Goal: Task Accomplishment & Management: Manage account settings

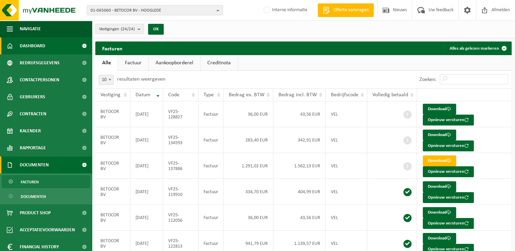
click at [40, 44] on span "Dashboard" at bounding box center [33, 45] width 26 height 17
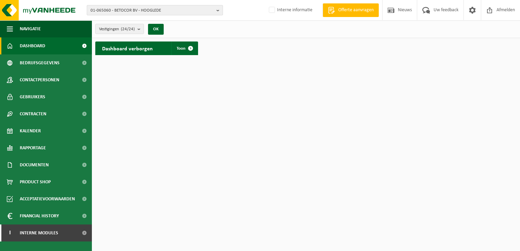
click at [219, 11] on b "button" at bounding box center [219, 10] width 6 height 10
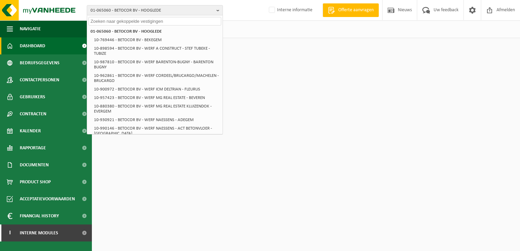
click at [190, 22] on input "text" at bounding box center [154, 21] width 133 height 9
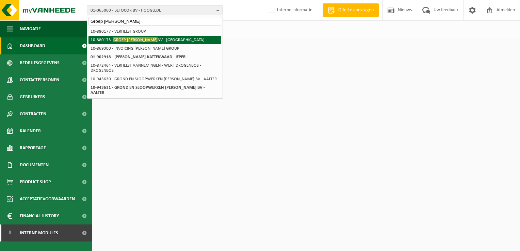
type input "Groep Verhelst"
click at [170, 41] on li "10-880173 - GROEP VERHELST NV - OOSTENDE" at bounding box center [154, 40] width 133 height 9
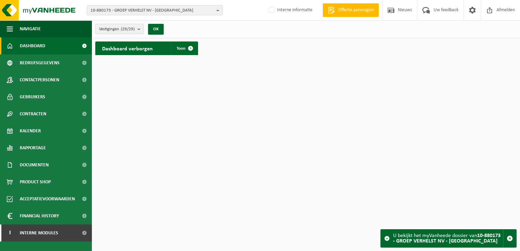
click at [141, 27] on b "submit" at bounding box center [140, 29] width 6 height 10
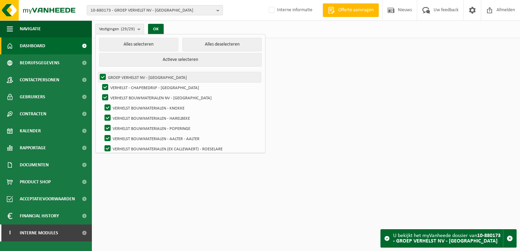
click at [104, 73] on label "GROEP VERHELST NV - [GEOGRAPHIC_DATA]" at bounding box center [179, 77] width 163 height 10
click at [97, 72] on input "GROEP VERHELST NV - [GEOGRAPHIC_DATA]" at bounding box center [97, 72] width 0 height 0
checkbox input "false"
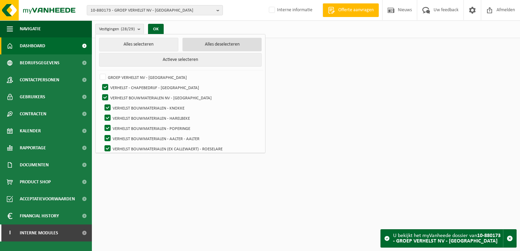
click at [192, 44] on button "Alles deselecteren" at bounding box center [221, 45] width 79 height 14
checkbox input "false"
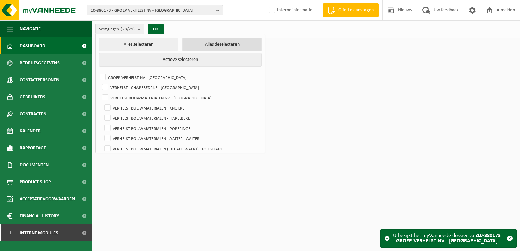
checkbox input "false"
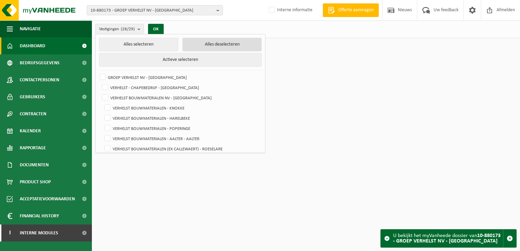
checkbox input "false"
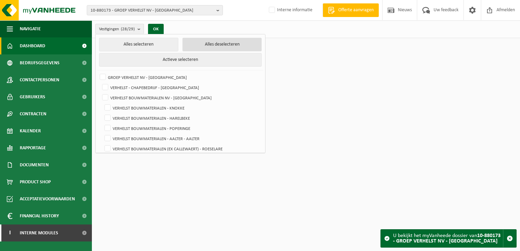
checkbox input "false"
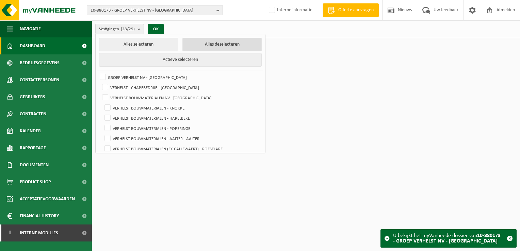
checkbox input "false"
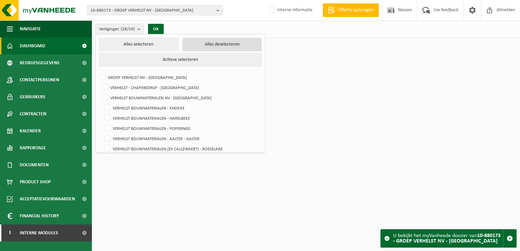
checkbox input "false"
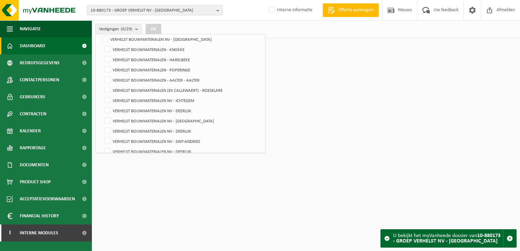
scroll to position [54, 0]
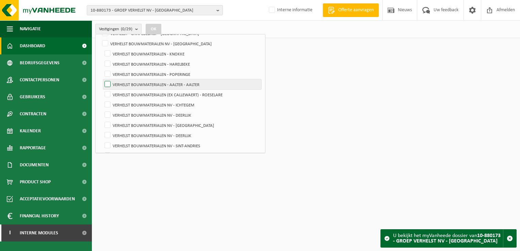
click at [105, 82] on label "VERHELST BOUWMATERIALEN - AALTER - AALTER" at bounding box center [182, 84] width 158 height 10
click at [102, 79] on input "VERHELST BOUWMATERIALEN - AALTER - AALTER" at bounding box center [102, 79] width 0 height 0
checkbox input "true"
click at [160, 31] on button "OK" at bounding box center [154, 29] width 16 height 11
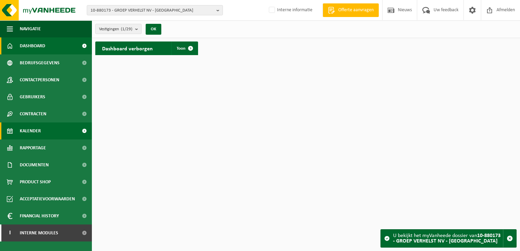
click at [35, 130] on span "Kalender" at bounding box center [30, 130] width 21 height 17
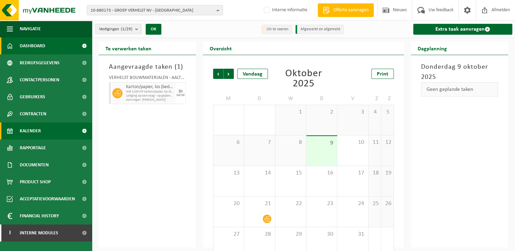
click at [34, 46] on span "Dashboard" at bounding box center [33, 45] width 26 height 17
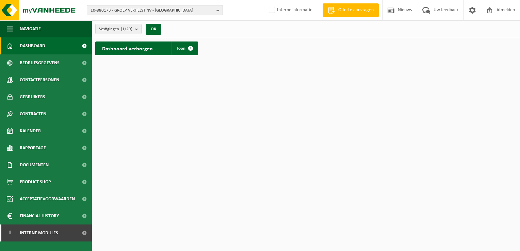
click at [218, 9] on b "button" at bounding box center [219, 10] width 6 height 10
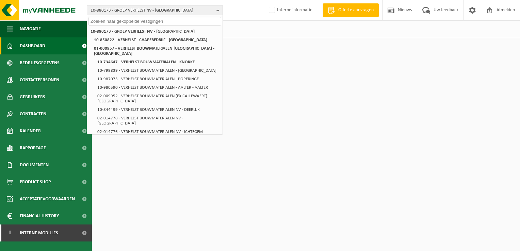
click at [202, 21] on input "text" at bounding box center [154, 21] width 133 height 9
paste input "10-963403"
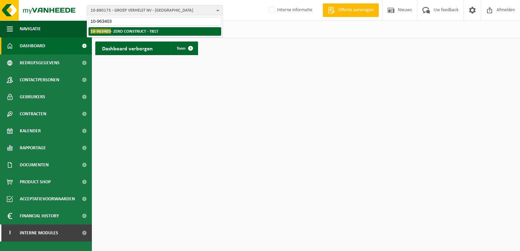
type input "10-963403"
click at [148, 30] on strong "10-963403 - ZERO CONSTRUCT - TIELT" at bounding box center [124, 31] width 68 height 5
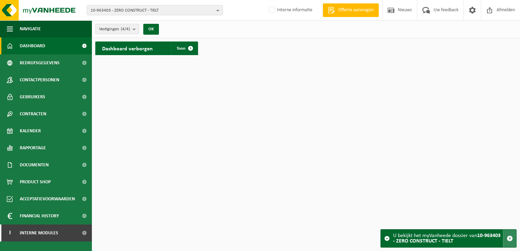
click at [509, 237] on span "button" at bounding box center [510, 238] width 6 height 6
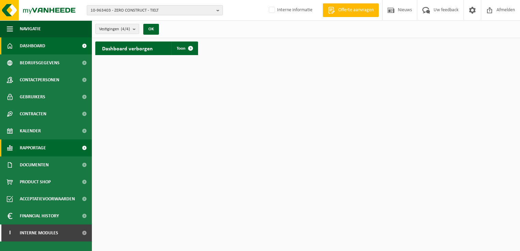
click at [37, 148] on span "Rapportage" at bounding box center [33, 147] width 26 height 17
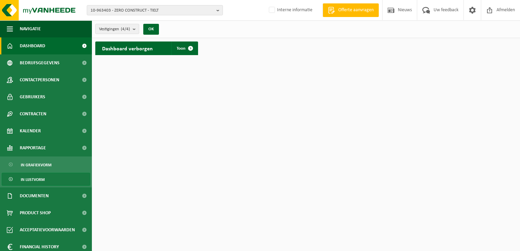
click at [30, 179] on span "In lijstvorm" at bounding box center [33, 179] width 24 height 13
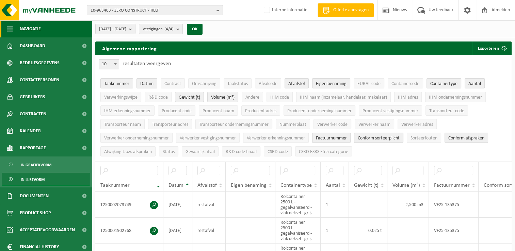
click at [7, 28] on span "button" at bounding box center [10, 28] width 6 height 17
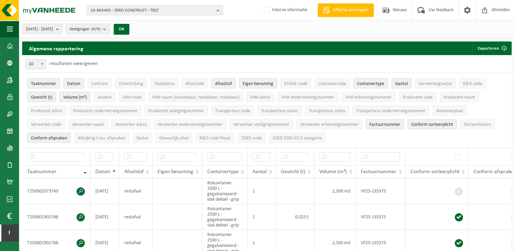
click at [253, 83] on span "Eigen benaming" at bounding box center [258, 83] width 31 height 5
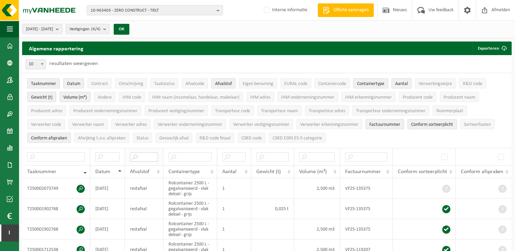
click at [144, 157] on input "text" at bounding box center [144, 156] width 28 height 9
type input "rest"
click at [29, 62] on span "10" at bounding box center [36, 65] width 20 height 10
select select "100"
click at [42, 64] on b at bounding box center [42, 64] width 3 height 2
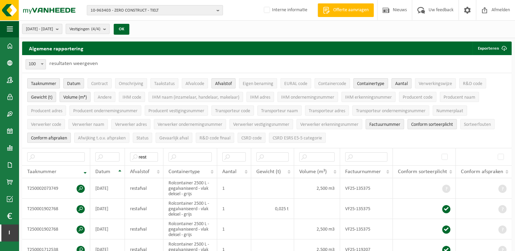
click at [42, 64] on b at bounding box center [42, 64] width 3 height 2
click at [53, 28] on span "2025-05-01 - 2025-10-09" at bounding box center [39, 29] width 27 height 10
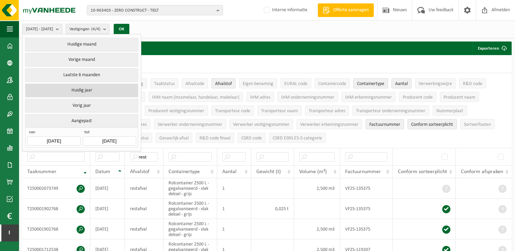
click at [62, 89] on button "Huidig jaar" at bounding box center [81, 91] width 113 height 14
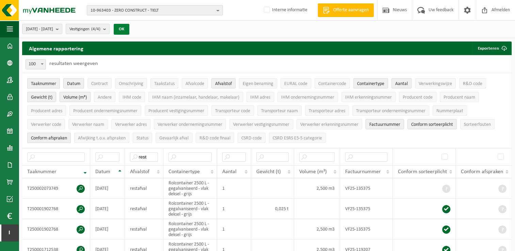
click at [129, 31] on button "OK" at bounding box center [122, 29] width 16 height 11
click at [53, 30] on span "2025-01-01 - 2025-10-09" at bounding box center [39, 29] width 27 height 10
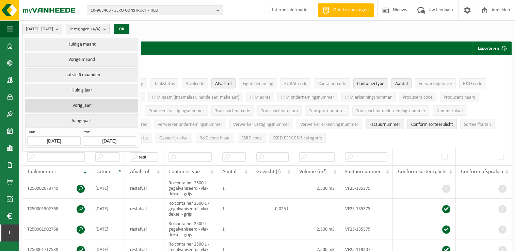
click at [73, 104] on button "Vorig jaar" at bounding box center [81, 106] width 113 height 14
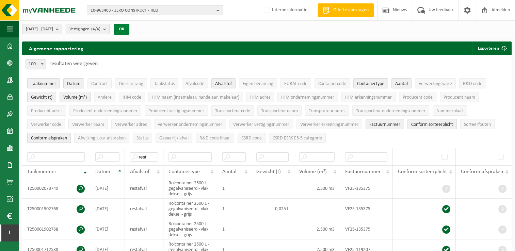
click at [129, 30] on button "OK" at bounding box center [122, 29] width 16 height 11
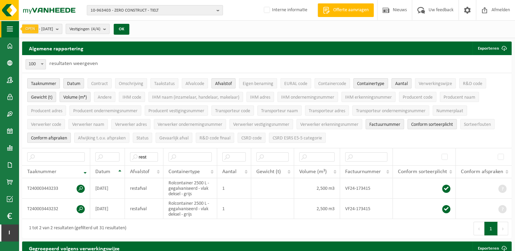
click at [7, 29] on span "button" at bounding box center [10, 28] width 6 height 17
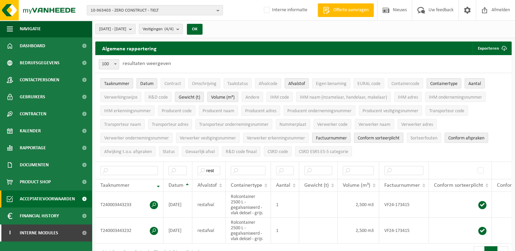
click at [45, 199] on span "Acceptatievoorwaarden" at bounding box center [47, 199] width 55 height 17
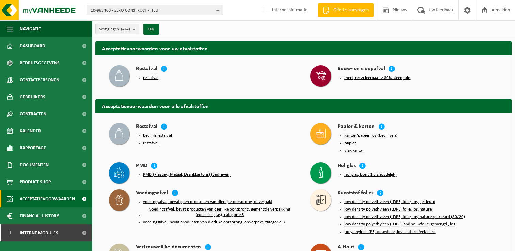
click at [360, 77] on button "inert, recycleerbaar > 80% steenpuin" at bounding box center [377, 77] width 66 height 5
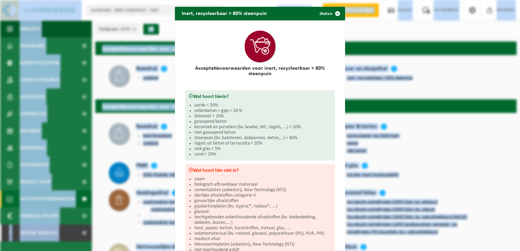
click at [360, 77] on div "Inert, recycleerbaar > 80% steenpuin Sluiten Acceptatievoorwaarden voor inert, …" at bounding box center [260, 125] width 520 height 251
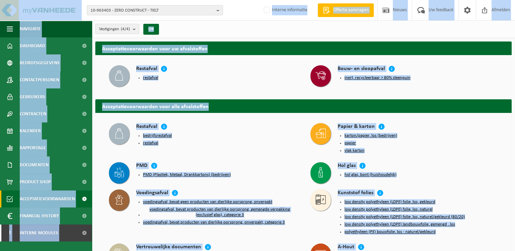
click at [360, 77] on button "inert, recycleerbaar > 80% steenpuin" at bounding box center [377, 77] width 66 height 5
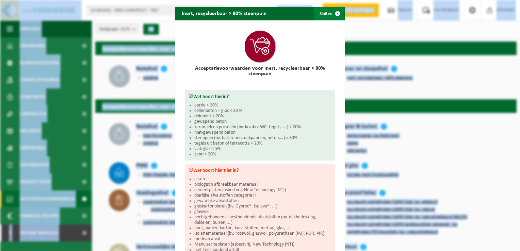
click at [334, 15] on span "button" at bounding box center [338, 14] width 14 height 14
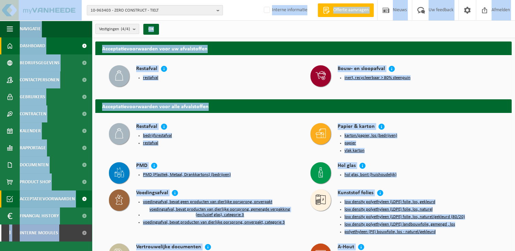
click at [31, 44] on span "Dashboard" at bounding box center [33, 45] width 26 height 17
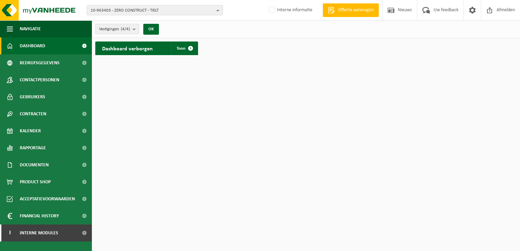
click at [218, 10] on b "button" at bounding box center [219, 10] width 6 height 10
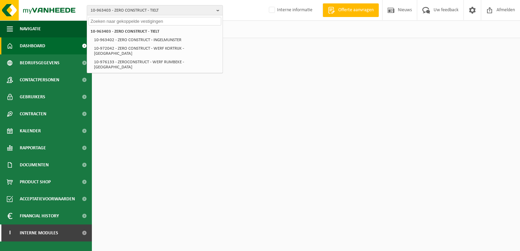
click at [185, 22] on input "text" at bounding box center [154, 21] width 133 height 9
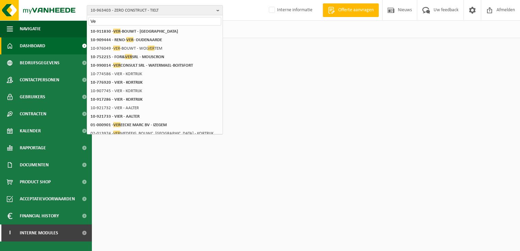
type input "V"
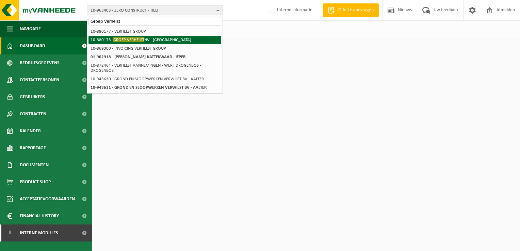
type input "Groep Verhelst"
click at [161, 41] on li "10-880173 - GROEP VERHELST NV - [GEOGRAPHIC_DATA]" at bounding box center [154, 40] width 133 height 9
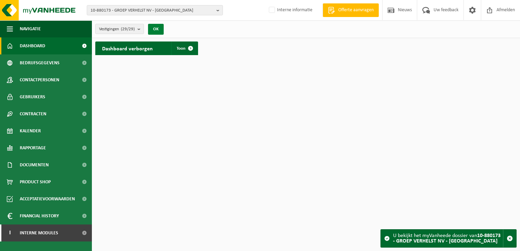
click at [155, 29] on button "OK" at bounding box center [156, 29] width 16 height 11
click at [137, 28] on button "Vestigingen (29/29)" at bounding box center [119, 29] width 49 height 10
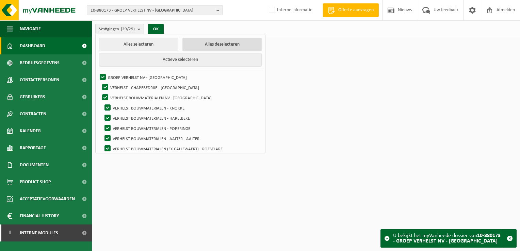
click at [195, 44] on button "Alles deselecteren" at bounding box center [221, 45] width 79 height 14
checkbox input "false"
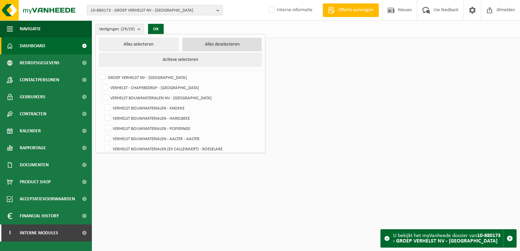
checkbox input "false"
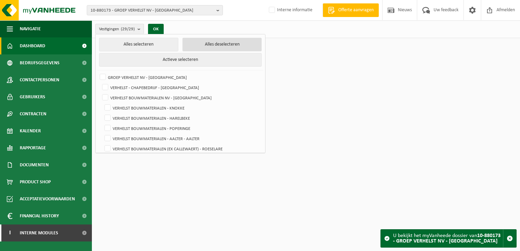
checkbox input "false"
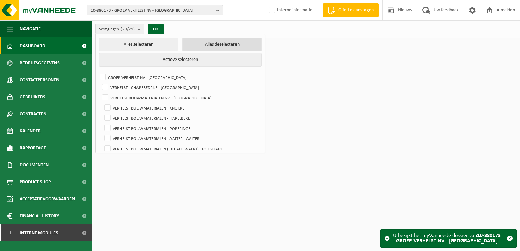
checkbox input "false"
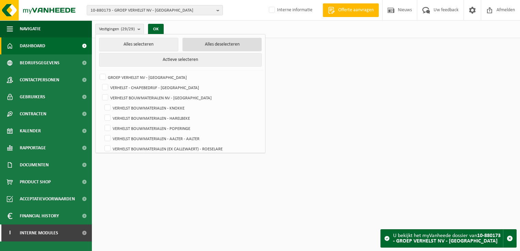
checkbox input "false"
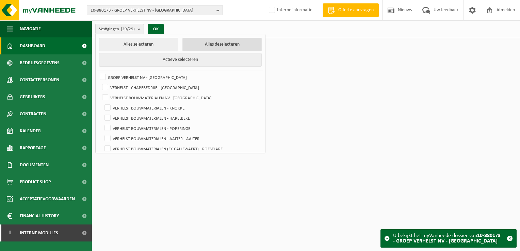
checkbox input "false"
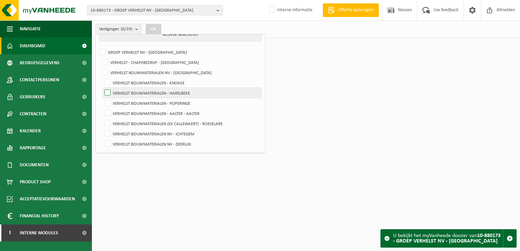
scroll to position [34, 0]
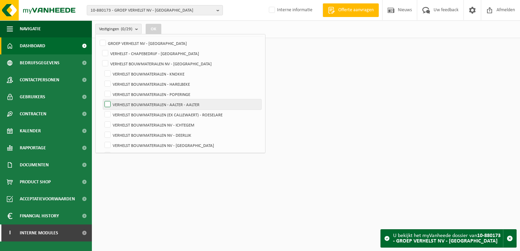
click at [108, 101] on label "VERHELST BOUWMATERIALEN - AALTER - AALTER" at bounding box center [182, 104] width 158 height 10
click at [102, 99] on input "VERHELST BOUWMATERIALEN - AALTER - AALTER" at bounding box center [102, 99] width 0 height 0
checkbox input "true"
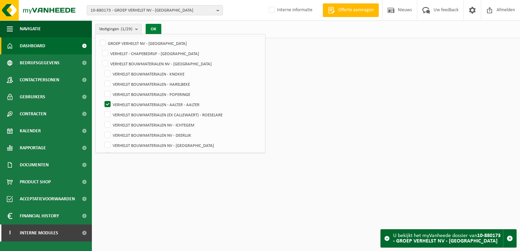
click at [150, 28] on button "OK" at bounding box center [154, 29] width 16 height 11
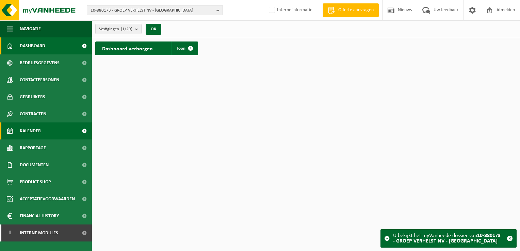
click at [35, 135] on span "Kalender" at bounding box center [30, 130] width 21 height 17
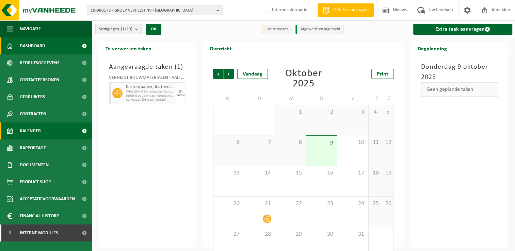
click at [30, 46] on span "Dashboard" at bounding box center [33, 45] width 26 height 17
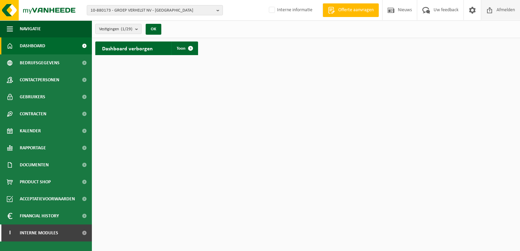
click at [506, 9] on span "Afmelden" at bounding box center [506, 10] width 22 height 20
